Goal: Task Accomplishment & Management: Use online tool/utility

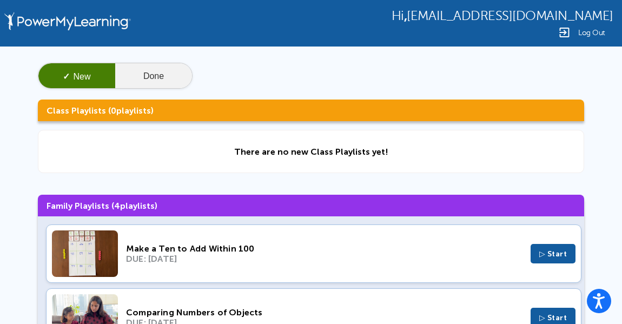
click at [143, 74] on button "Done" at bounding box center [153, 76] width 77 height 26
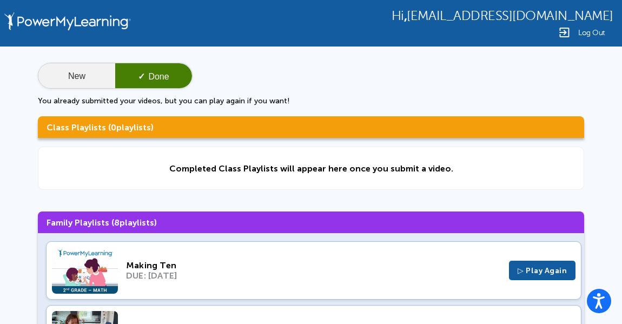
click at [73, 75] on button "New" at bounding box center [76, 76] width 77 height 26
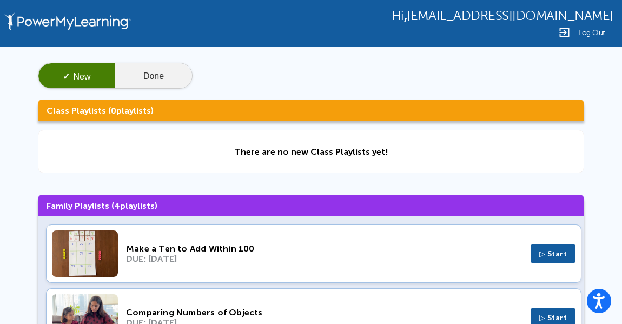
click at [143, 76] on button "Done" at bounding box center [153, 76] width 77 height 26
